Goal: Information Seeking & Learning: Learn about a topic

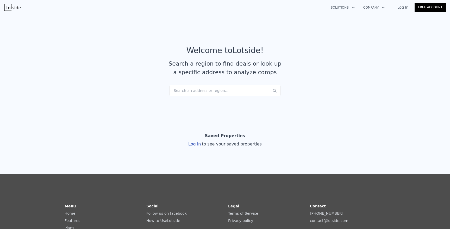
click at [182, 92] on div "Search an address or region..." at bounding box center [224, 90] width 111 height 11
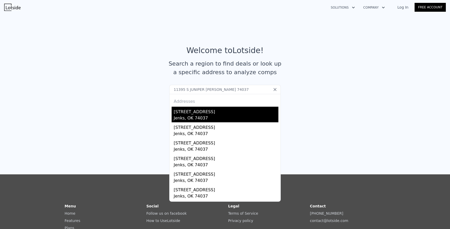
type input "11395 S JUNIPER AV W JENKS 74037"
click at [189, 114] on div "11395 S Juniper St" at bounding box center [226, 111] width 105 height 8
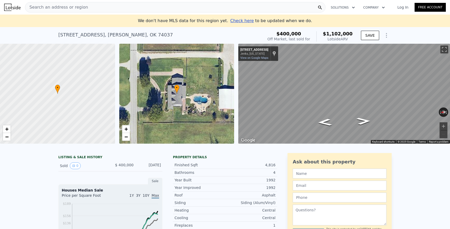
click at [73, 6] on span "Search an address or region" at bounding box center [56, 7] width 63 height 6
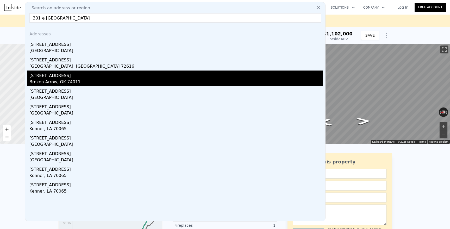
type input "301 e huntsville"
click at [41, 77] on div "301 E Huntsville St" at bounding box center [175, 75] width 293 height 8
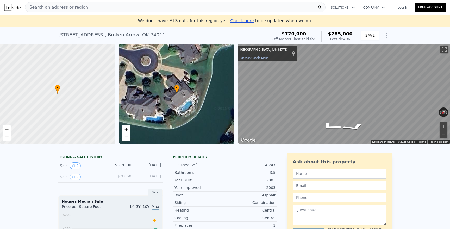
click at [85, 6] on div "Search an address or region" at bounding box center [175, 7] width 300 height 10
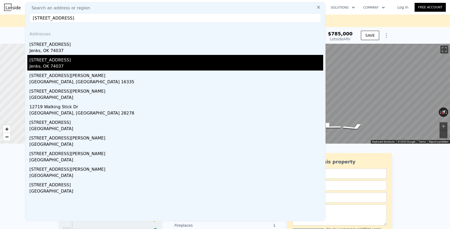
type input "12719 S 2 ST, jenk"
click at [54, 63] on div "[STREET_ADDRESS]" at bounding box center [175, 59] width 293 height 8
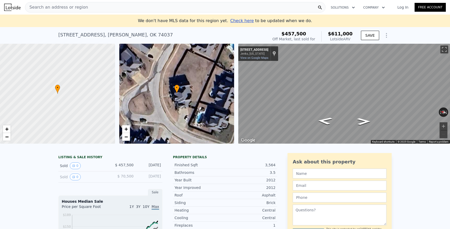
click at [87, 6] on div "Search an address or region" at bounding box center [175, 7] width 300 height 10
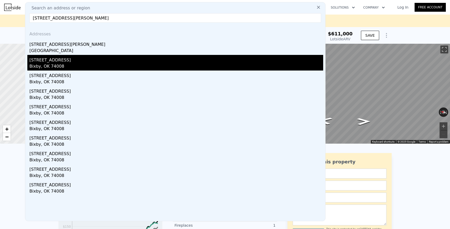
type input "2325 E 139 ST S BIXBY"
click at [54, 63] on div "Bixby, OK 74008" at bounding box center [175, 66] width 293 height 7
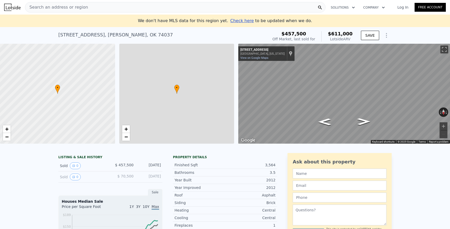
type input "$ 611,000"
type input "2.5"
type input "4"
type input "2558"
type input "3817"
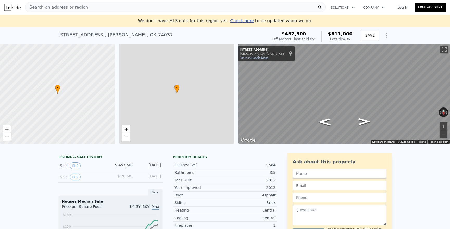
type input "8407"
type input "13896"
type input "$ 91,853"
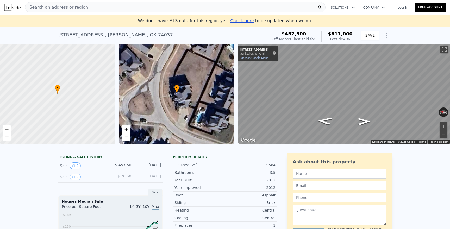
click at [119, 8] on div "Search an address or region" at bounding box center [175, 7] width 300 height 10
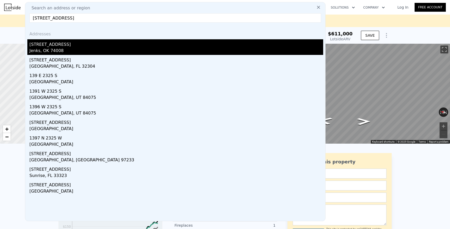
type input "2325 E 139 ST S"
click at [71, 44] on div "[STREET_ADDRESS]" at bounding box center [175, 43] width 293 height 8
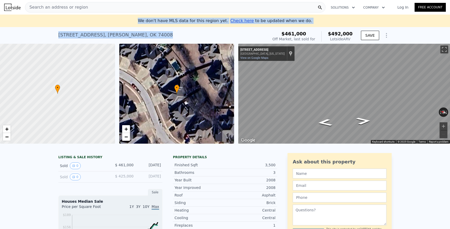
drag, startPoint x: 139, startPoint y: 35, endPoint x: 58, endPoint y: 21, distance: 81.9
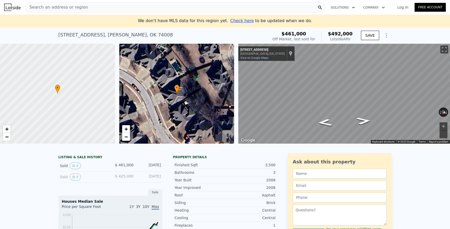
click at [142, 28] on div "2325 E 139th St S , Jenks , OK 74008 Sold May 2023 for $461k (~ARV $492k ) $461…" at bounding box center [224, 35] width 333 height 17
drag, startPoint x: 139, startPoint y: 34, endPoint x: 122, endPoint y: 31, distance: 17.6
click at [122, 31] on div "2325 E 139th St S , Jenks , OK 74008 Sold May 2023 for $461k (~ARV $492k )" at bounding box center [162, 36] width 208 height 15
click at [124, 25] on div "We don't have MLS data for this region yet. Check here to be updated when we do." at bounding box center [225, 21] width 450 height 12
click at [60, 34] on div "2325 E 139th St S , Jenks , OK 74008" at bounding box center [115, 34] width 114 height 7
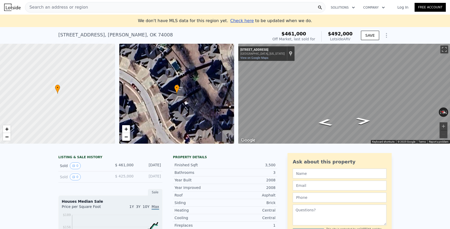
click at [69, 8] on span "Search an address or region" at bounding box center [56, 7] width 63 height 6
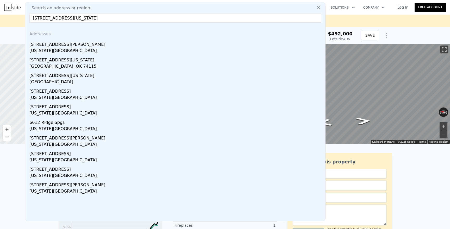
type input "6612 s 309th east place Oklahoma"
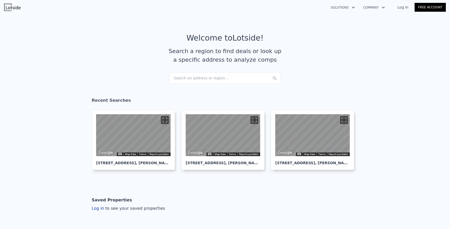
click at [199, 79] on div "Search an address or region..." at bounding box center [224, 77] width 111 height 11
click at [132, 65] on article "Welcome to Lotside ! Search a region to find deals or look up a specific addres…" at bounding box center [224, 52] width 333 height 39
click at [204, 78] on div "Search an address or region..." at bounding box center [224, 77] width 111 height 11
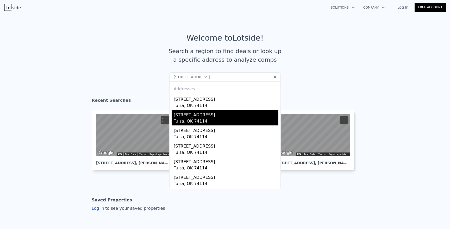
type input "[STREET_ADDRESS]"
click at [187, 121] on div "Tulsa, OK 74114" at bounding box center [226, 121] width 105 height 7
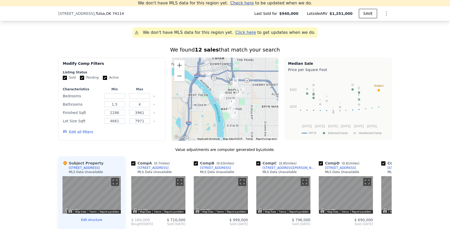
scroll to position [391, 0]
